Goal: Navigation & Orientation: Understand site structure

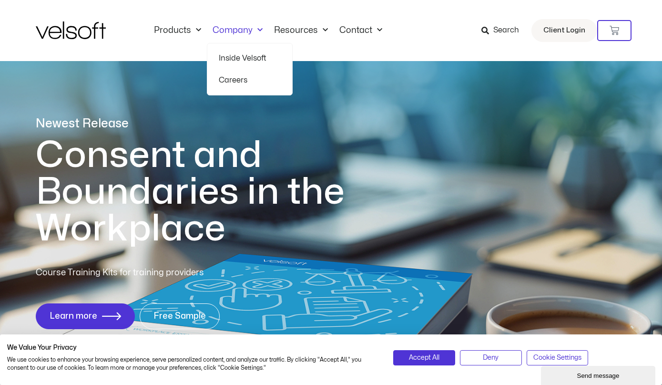
click at [225, 31] on link "Company" at bounding box center [238, 30] width 62 height 10
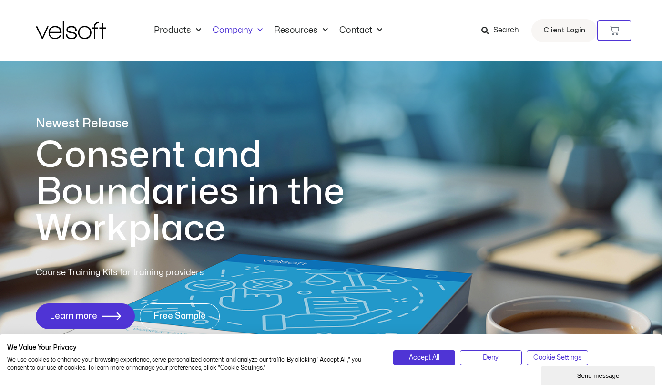
click at [225, 31] on link "Company" at bounding box center [238, 30] width 62 height 10
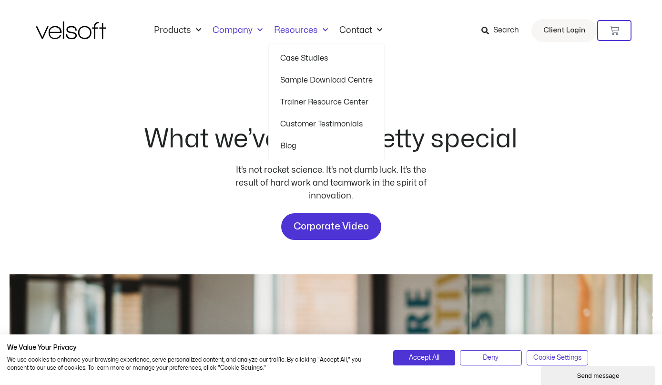
click at [290, 31] on link "Resources" at bounding box center [300, 30] width 65 height 10
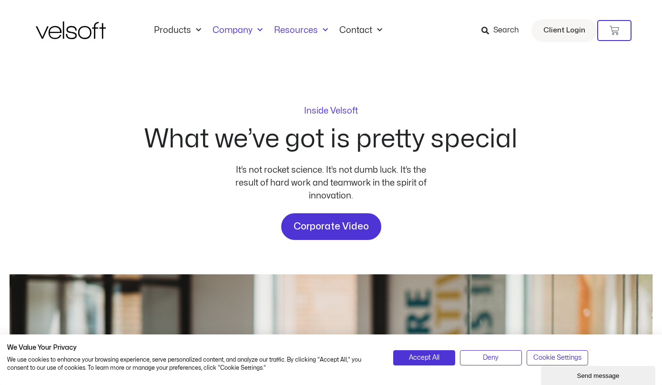
click at [290, 31] on link "Resources" at bounding box center [300, 30] width 65 height 10
